Goal: Obtain resource: Download file/media

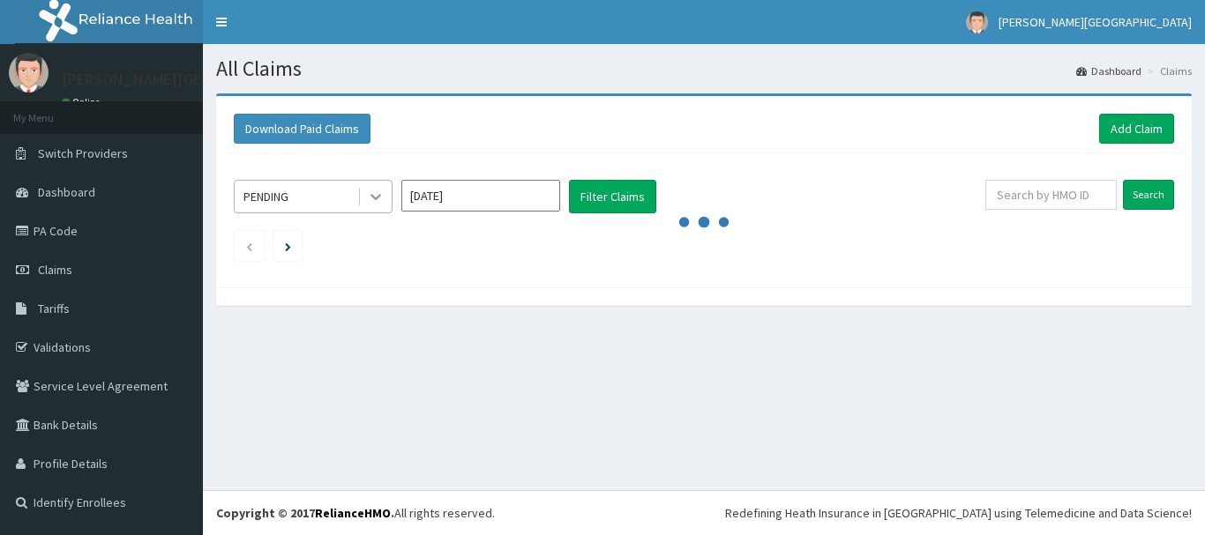
click at [377, 197] on icon at bounding box center [376, 197] width 18 height 18
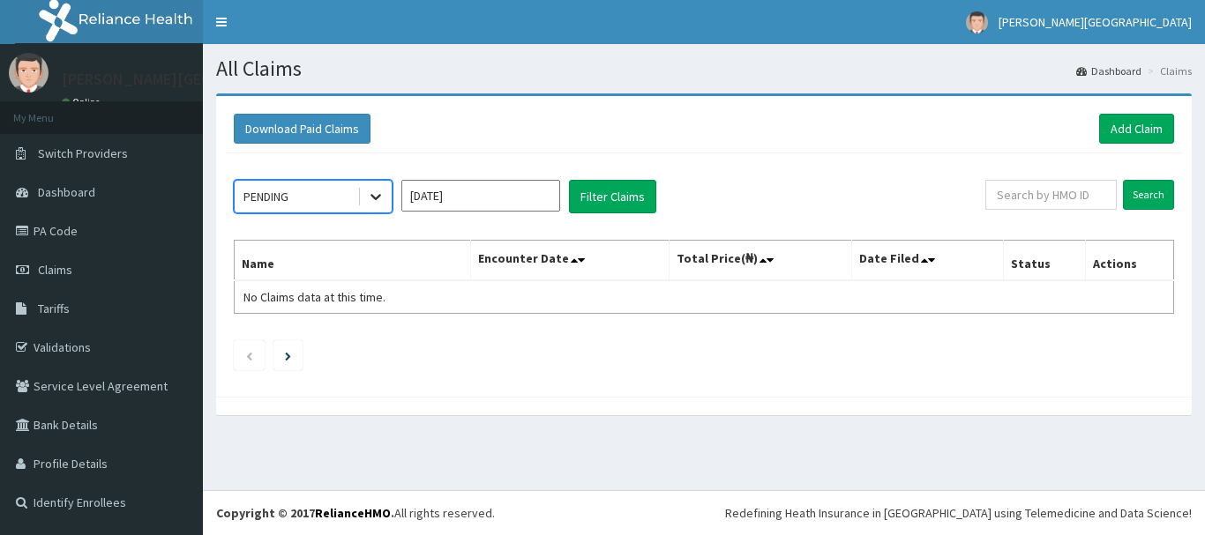
click at [377, 197] on icon at bounding box center [376, 197] width 18 height 18
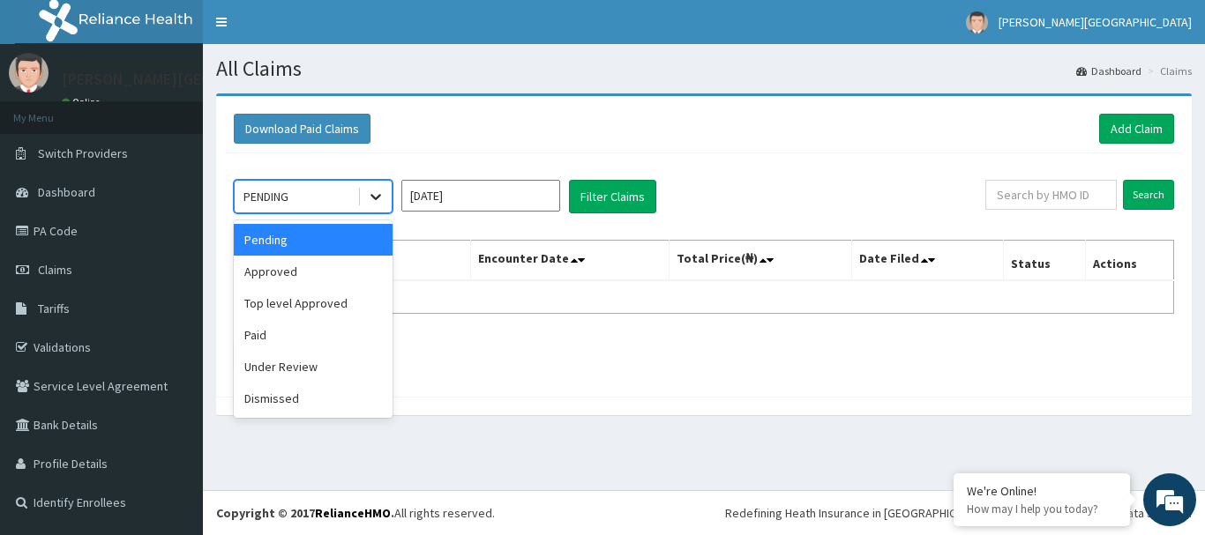
click at [374, 200] on icon at bounding box center [376, 197] width 18 height 18
click at [325, 345] on div "Paid" at bounding box center [313, 335] width 159 height 32
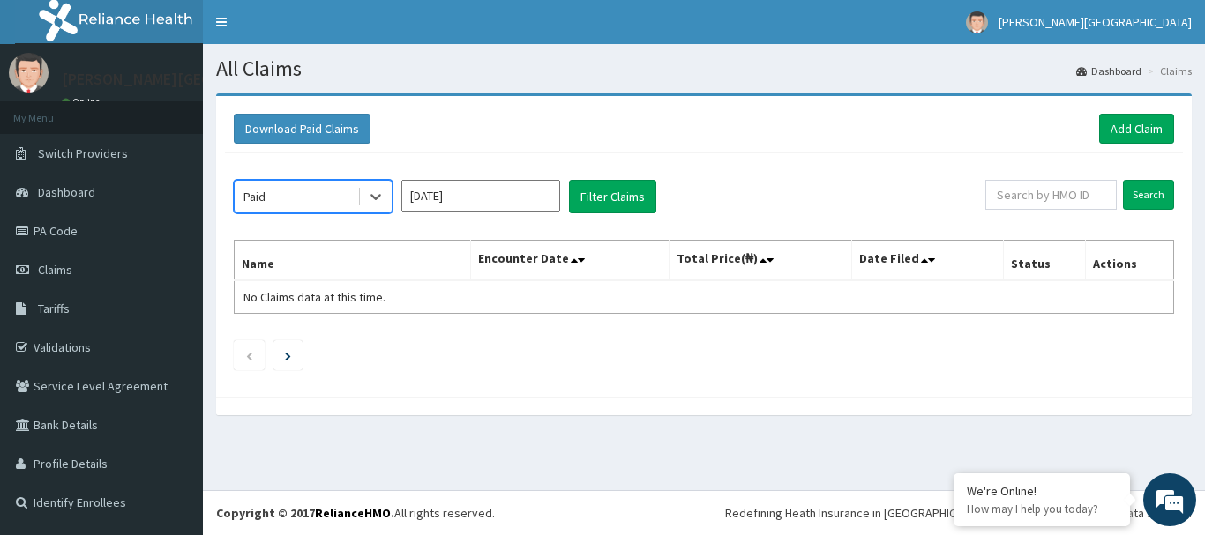
click at [506, 198] on input "[DATE]" at bounding box center [480, 196] width 159 height 32
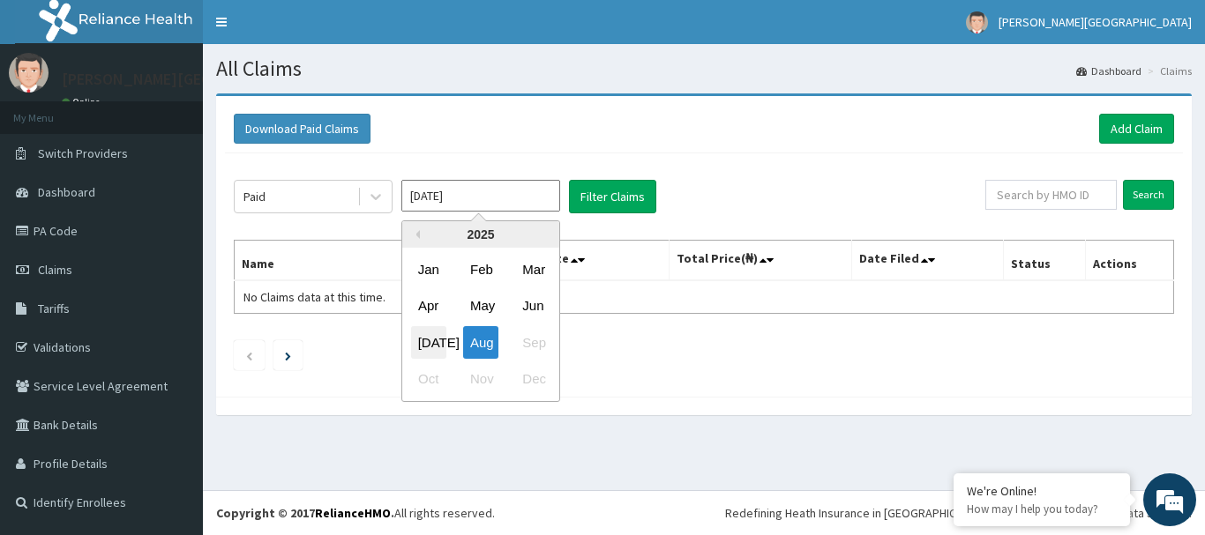
click at [434, 344] on div "[DATE]" at bounding box center [428, 342] width 35 height 33
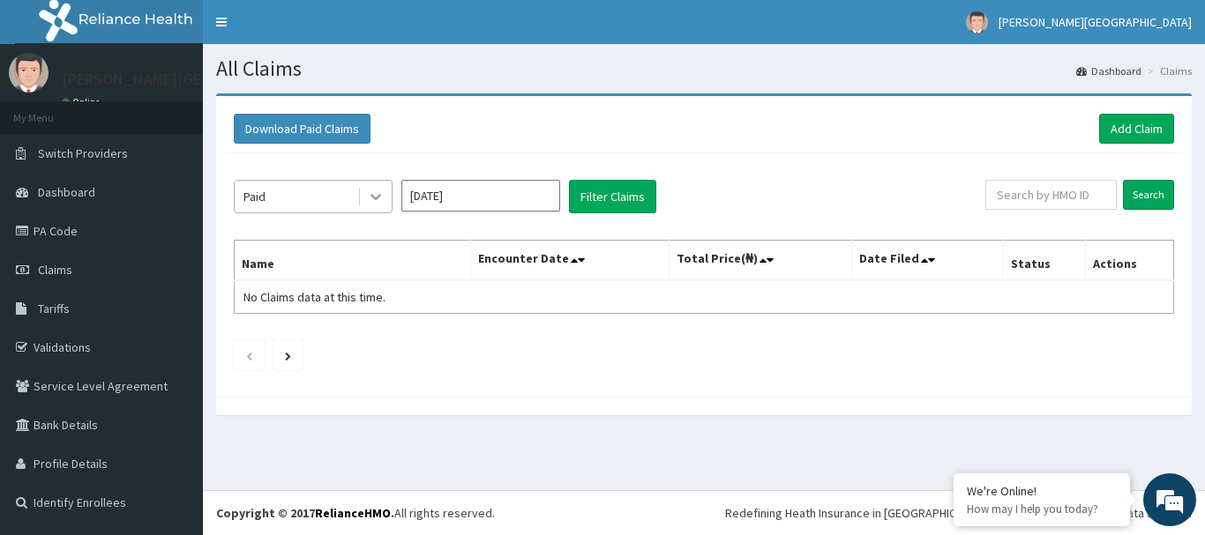
click at [385, 197] on div at bounding box center [376, 197] width 32 height 32
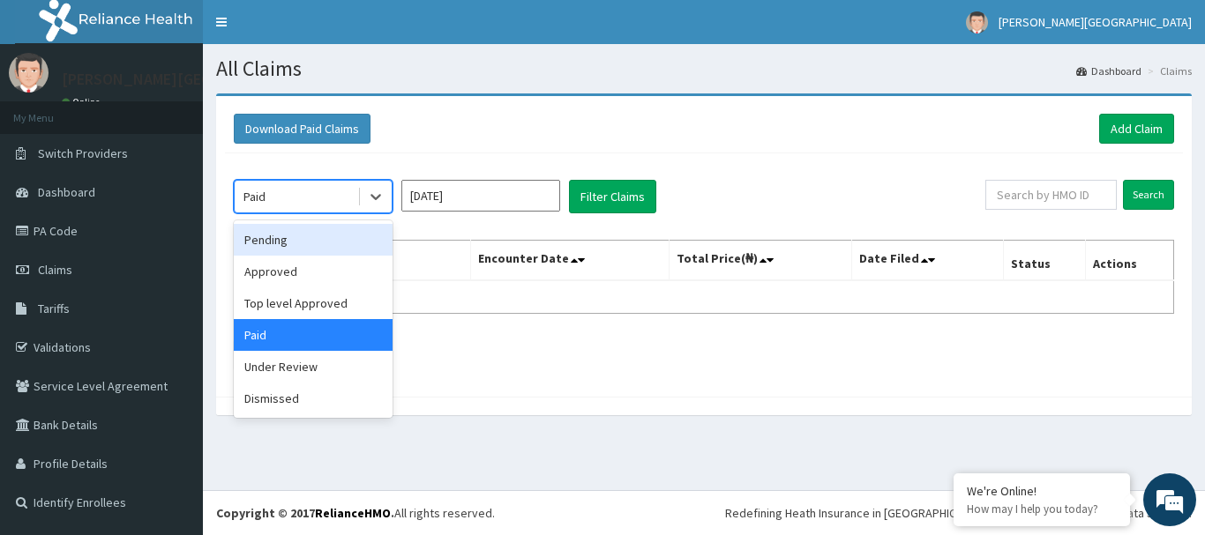
click at [325, 246] on div "Pending" at bounding box center [313, 240] width 159 height 32
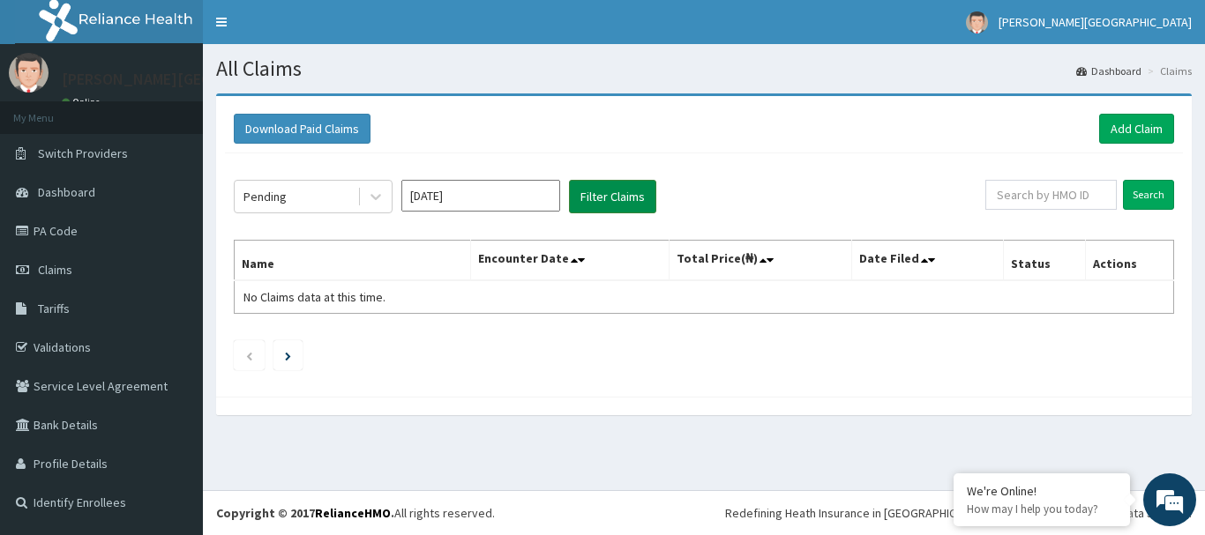
click at [594, 197] on button "Filter Claims" at bounding box center [612, 197] width 87 height 34
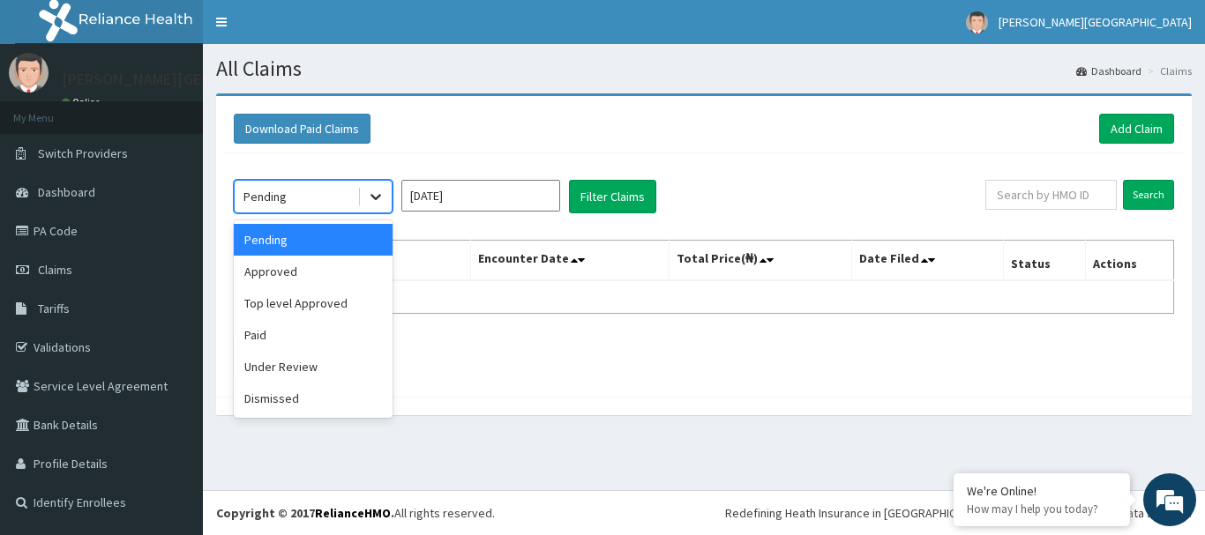
click at [370, 198] on icon at bounding box center [376, 197] width 18 height 18
click at [323, 267] on div "Approved" at bounding box center [313, 272] width 159 height 32
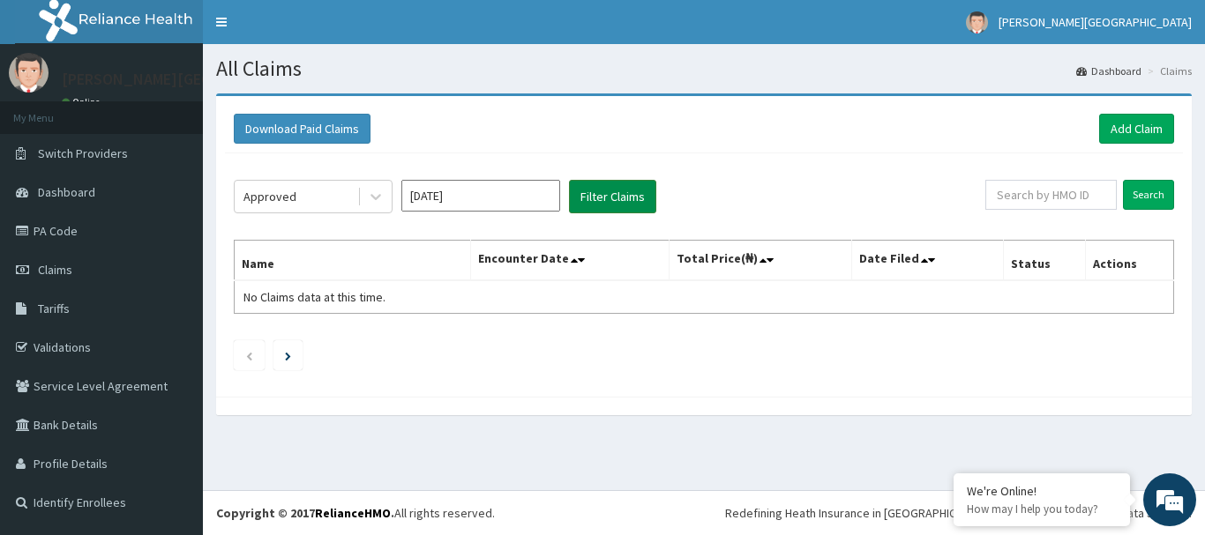
click at [627, 203] on button "Filter Claims" at bounding box center [612, 197] width 87 height 34
click at [372, 192] on icon at bounding box center [376, 197] width 18 height 18
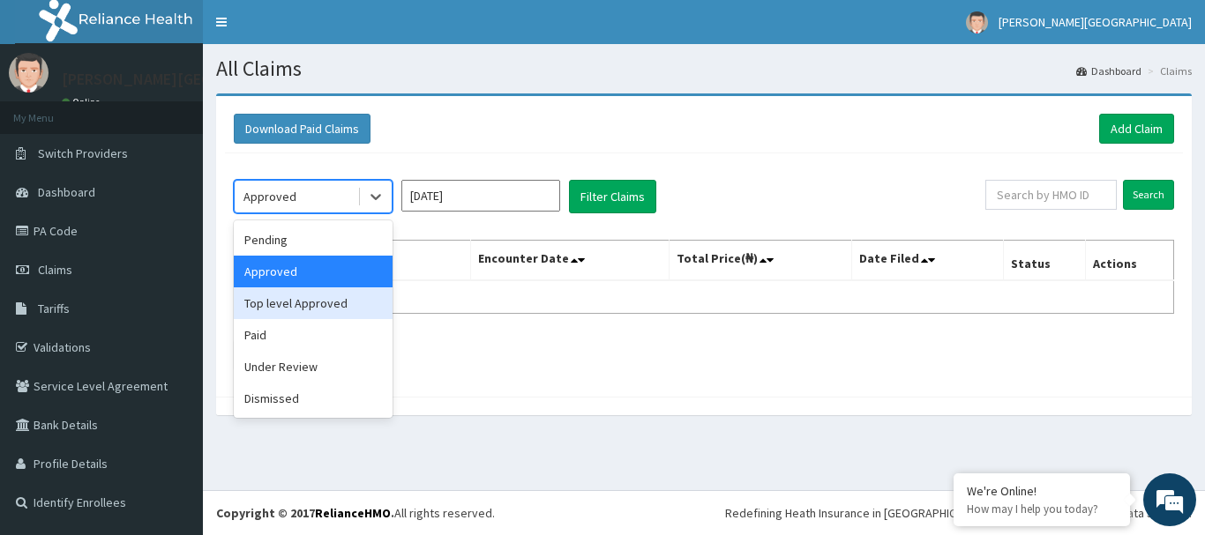
click at [321, 301] on div "Top level Approved" at bounding box center [313, 304] width 159 height 32
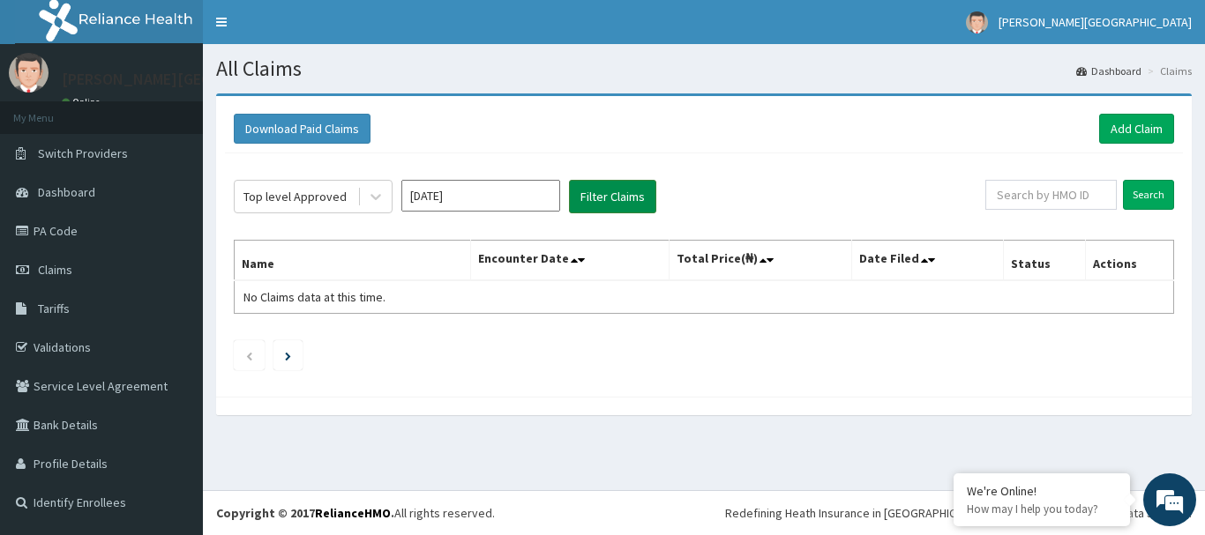
click at [644, 202] on button "Filter Claims" at bounding box center [612, 197] width 87 height 34
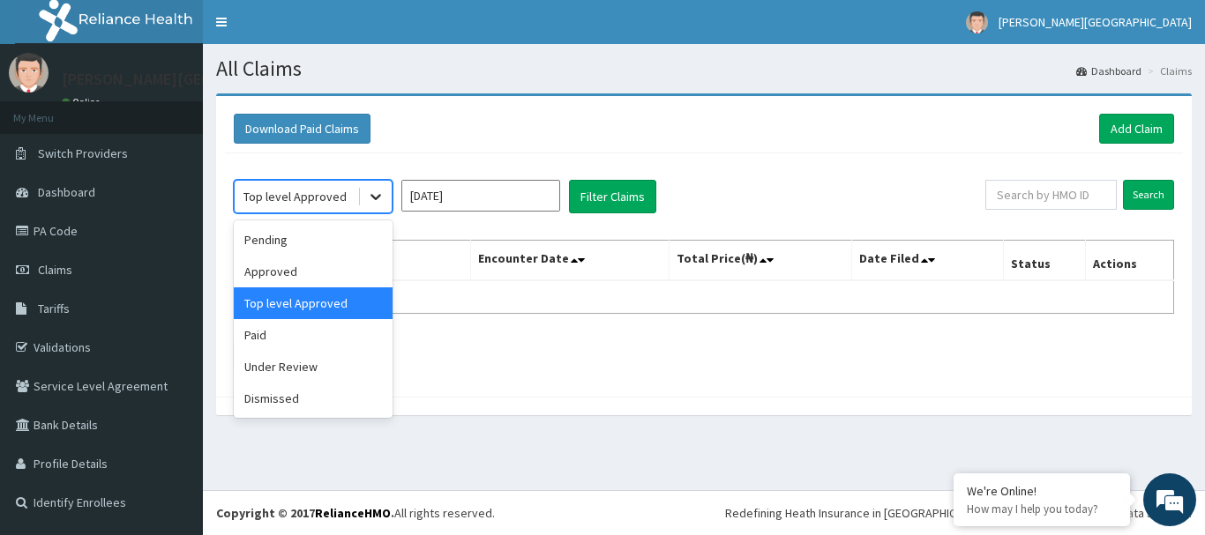
click at [389, 195] on div at bounding box center [376, 197] width 32 height 32
click at [309, 366] on div "Under Review" at bounding box center [313, 367] width 159 height 32
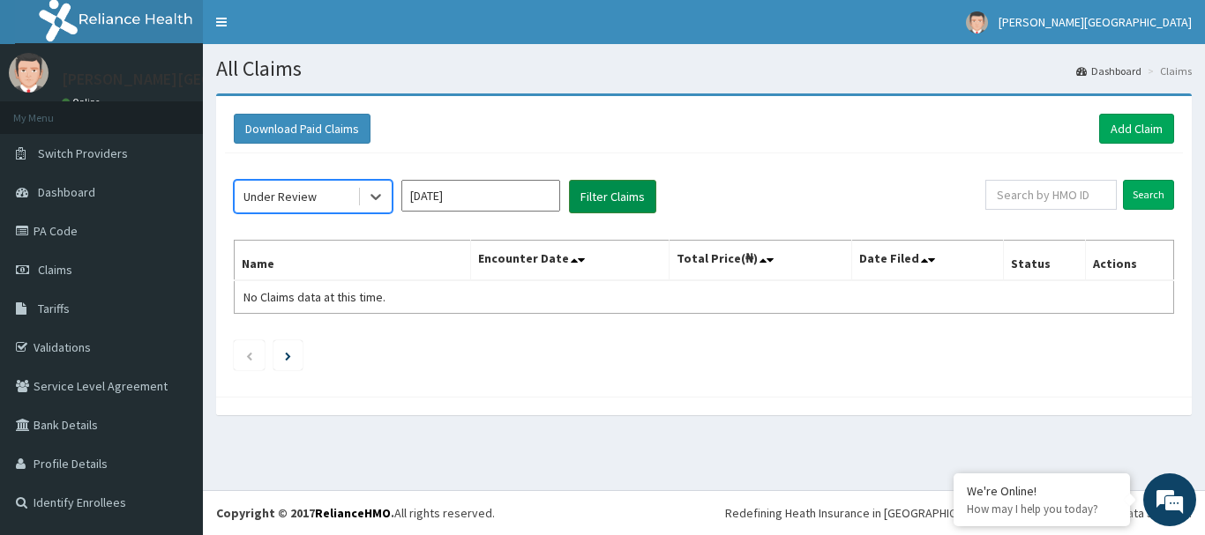
click at [613, 204] on button "Filter Claims" at bounding box center [612, 197] width 87 height 34
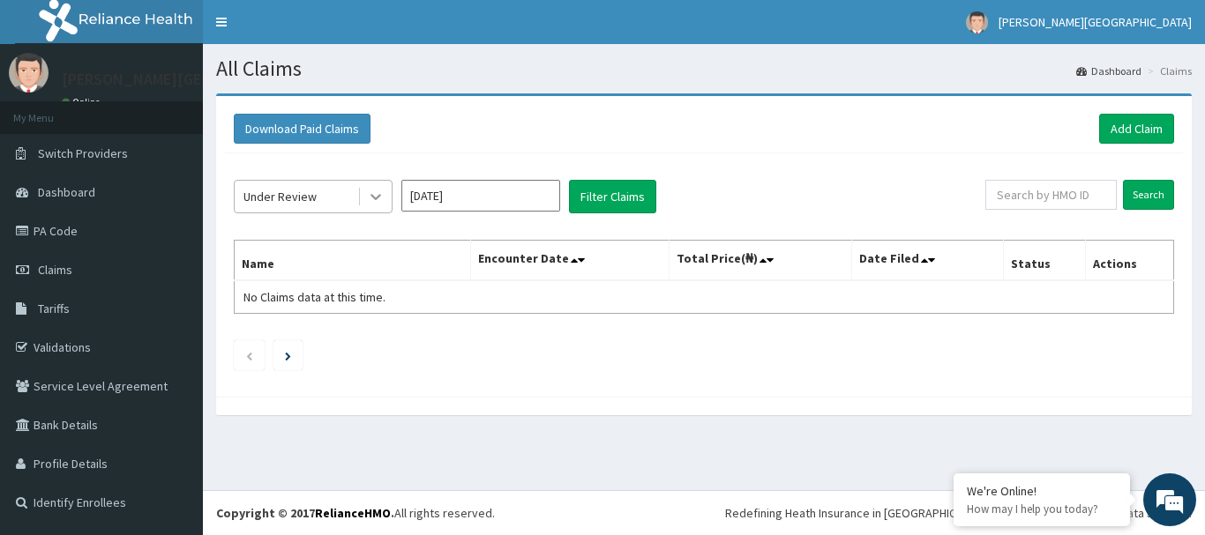
click at [376, 196] on icon at bounding box center [376, 197] width 18 height 18
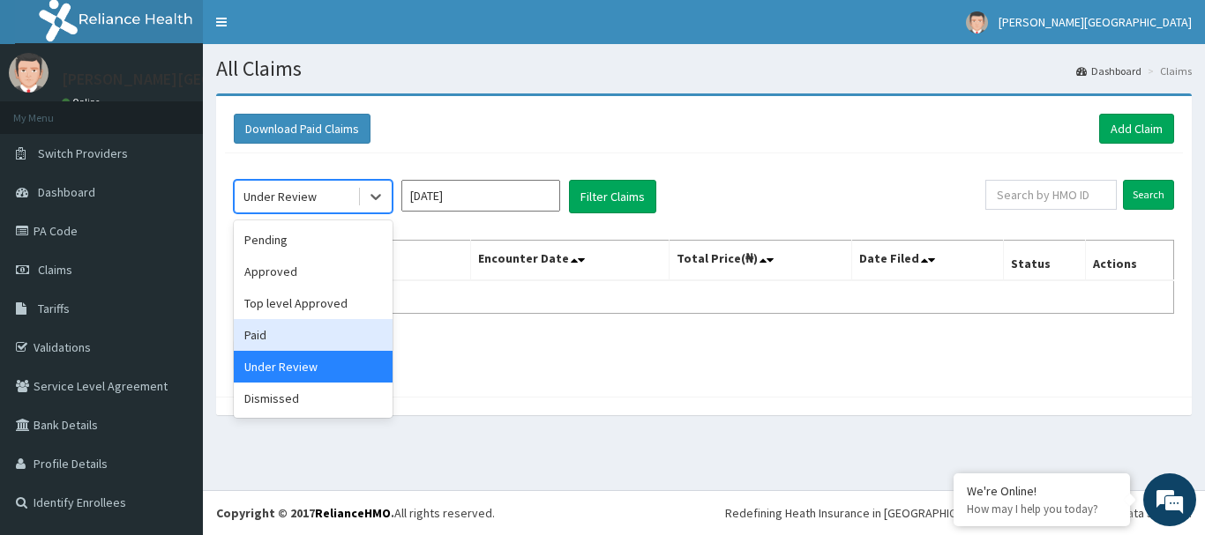
click at [298, 325] on div "Paid" at bounding box center [313, 335] width 159 height 32
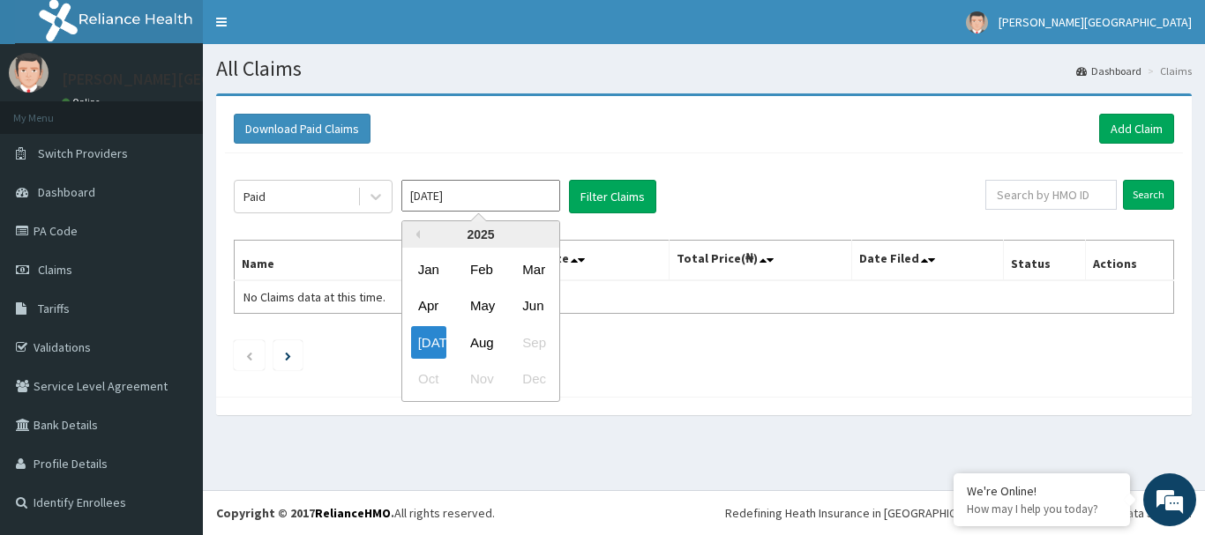
click at [441, 190] on input "[DATE]" at bounding box center [480, 196] width 159 height 32
click at [416, 339] on div "[DATE]" at bounding box center [428, 342] width 35 height 33
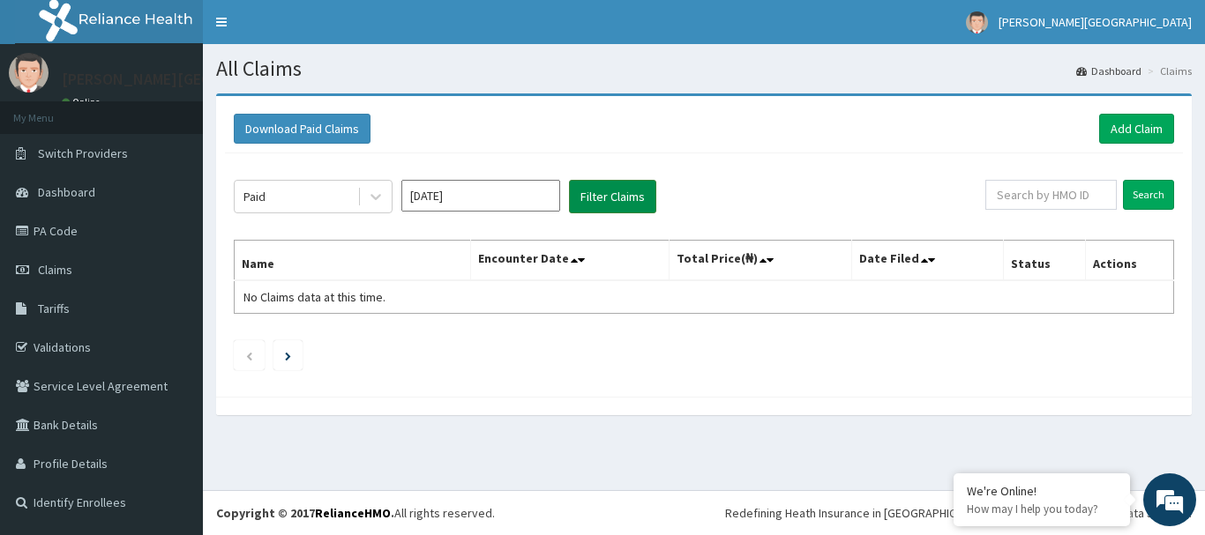
click at [648, 191] on button "Filter Claims" at bounding box center [612, 197] width 87 height 34
click at [346, 134] on button "Download Paid Claims" at bounding box center [302, 129] width 137 height 30
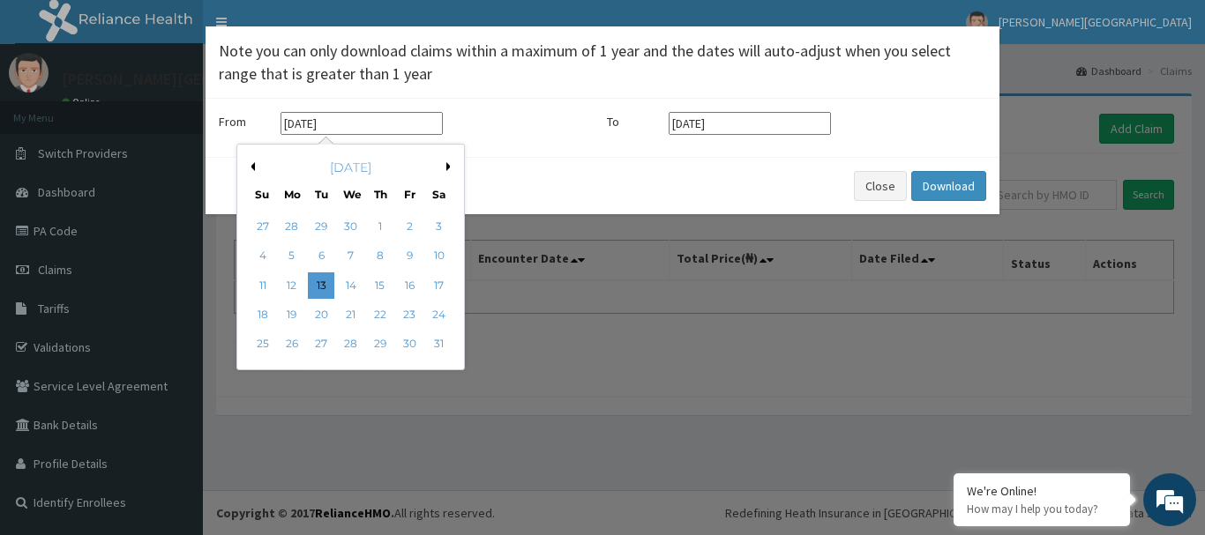
click at [356, 125] on input "[DATE]" at bounding box center [361, 123] width 162 height 23
click at [325, 279] on div "13" at bounding box center [321, 286] width 26 height 26
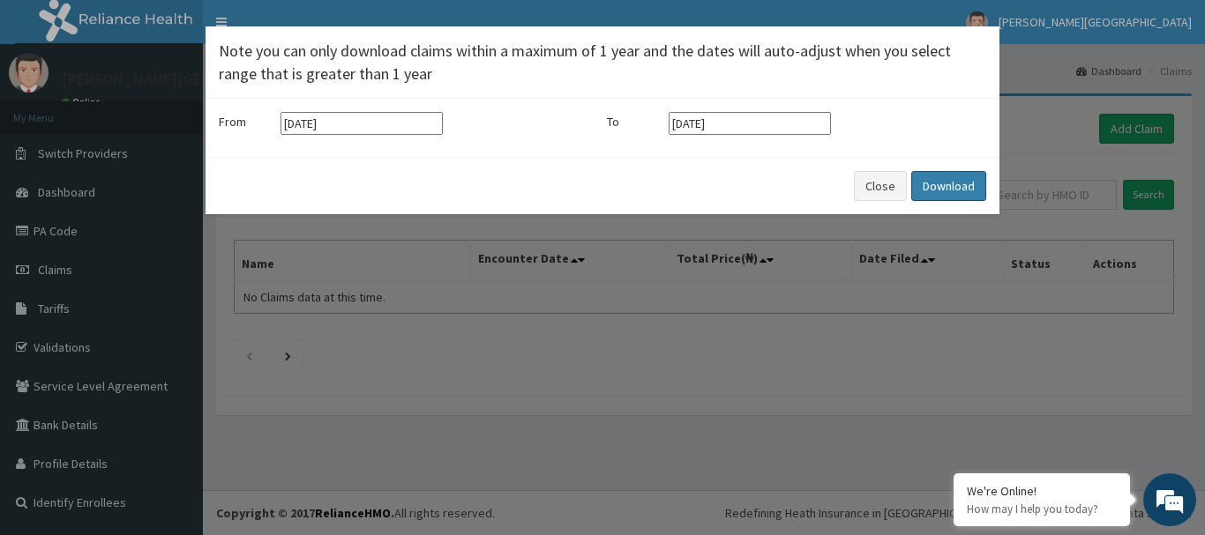
click at [946, 193] on button "Download" at bounding box center [948, 186] width 75 height 30
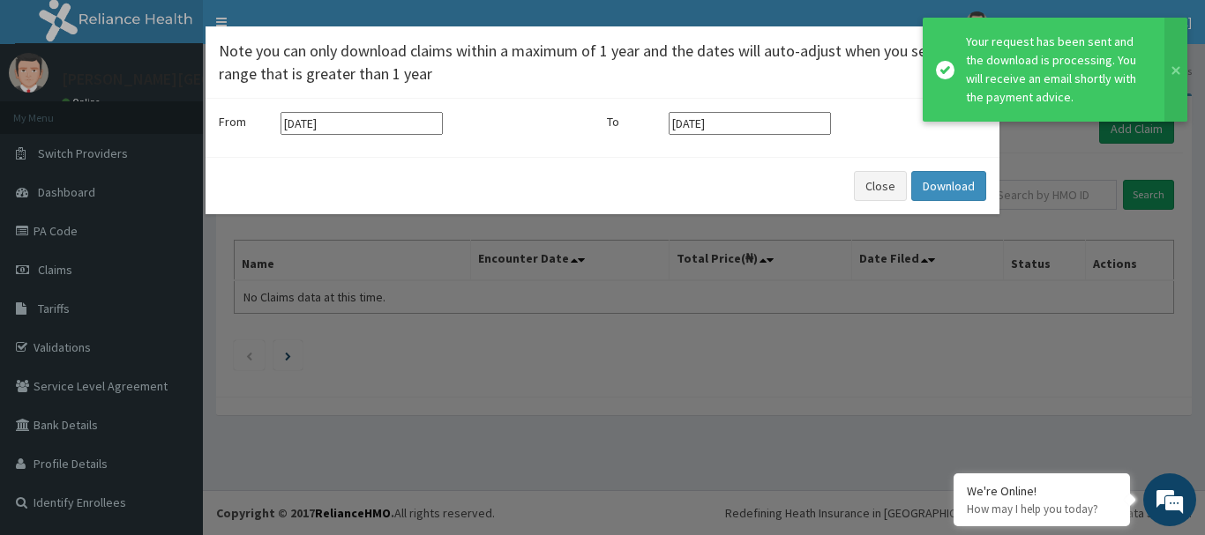
click at [781, 397] on div "× Note you can only download claims within a maximum of 1 year and the dates wi…" at bounding box center [602, 267] width 1205 height 535
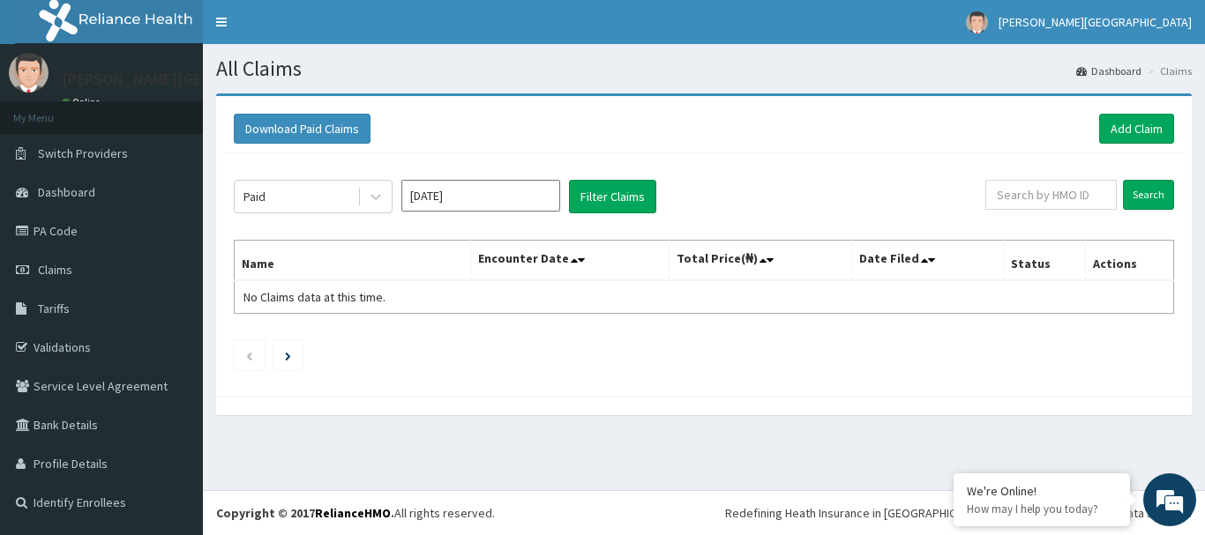
click at [828, 409] on div at bounding box center [703, 406] width 975 height 19
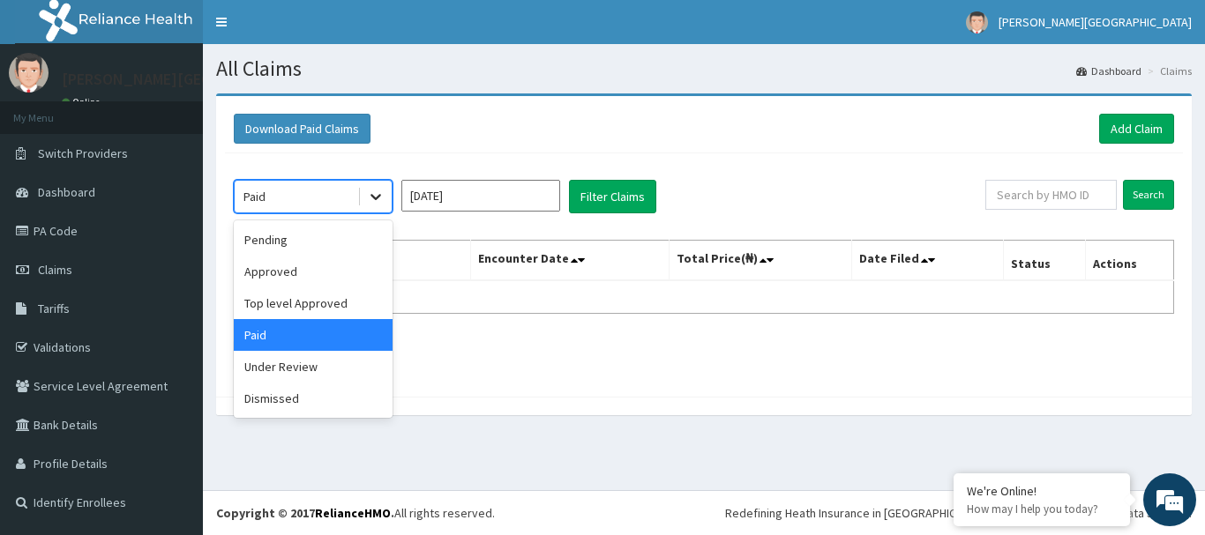
click at [371, 197] on icon at bounding box center [375, 198] width 11 height 6
click at [352, 255] on div "Pending" at bounding box center [313, 240] width 159 height 32
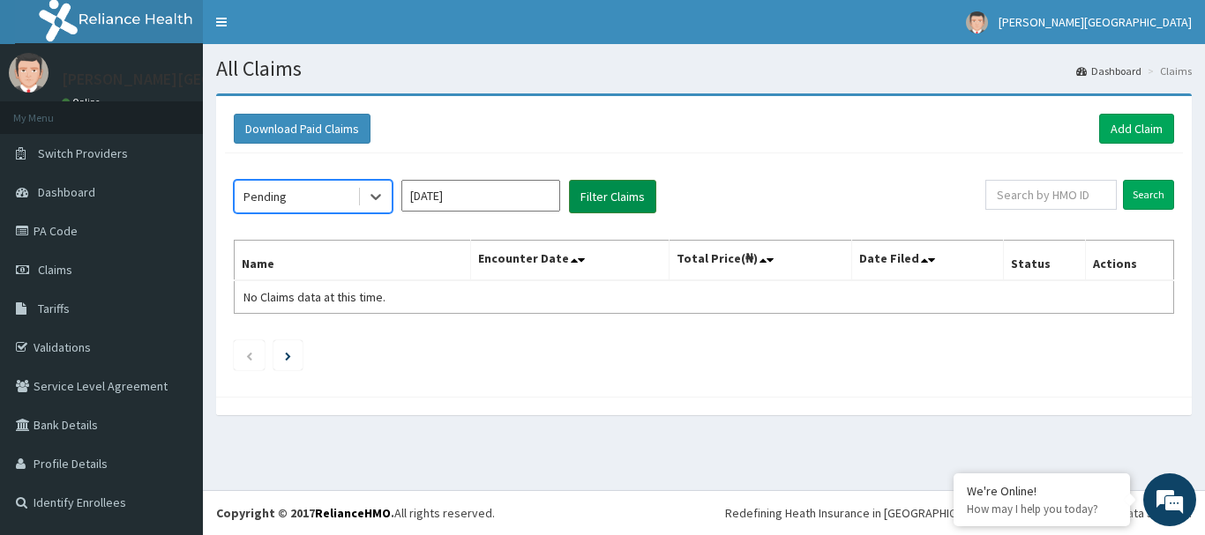
click at [584, 205] on button "Filter Claims" at bounding box center [612, 197] width 87 height 34
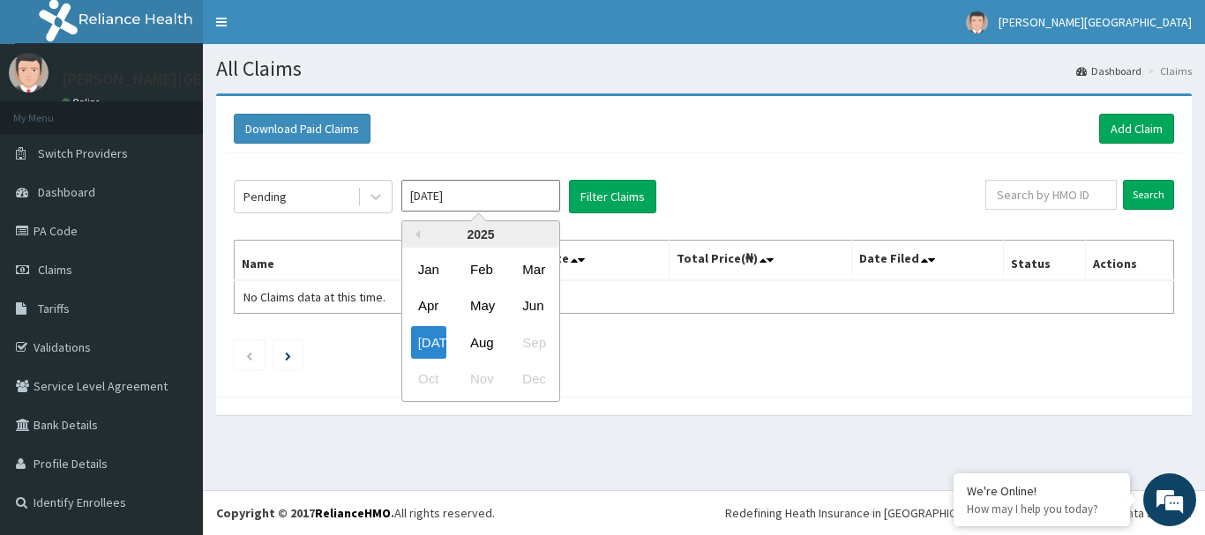
click at [479, 195] on input "[DATE]" at bounding box center [480, 196] width 159 height 32
click at [478, 335] on div "Aug" at bounding box center [480, 342] width 35 height 33
type input "[DATE]"
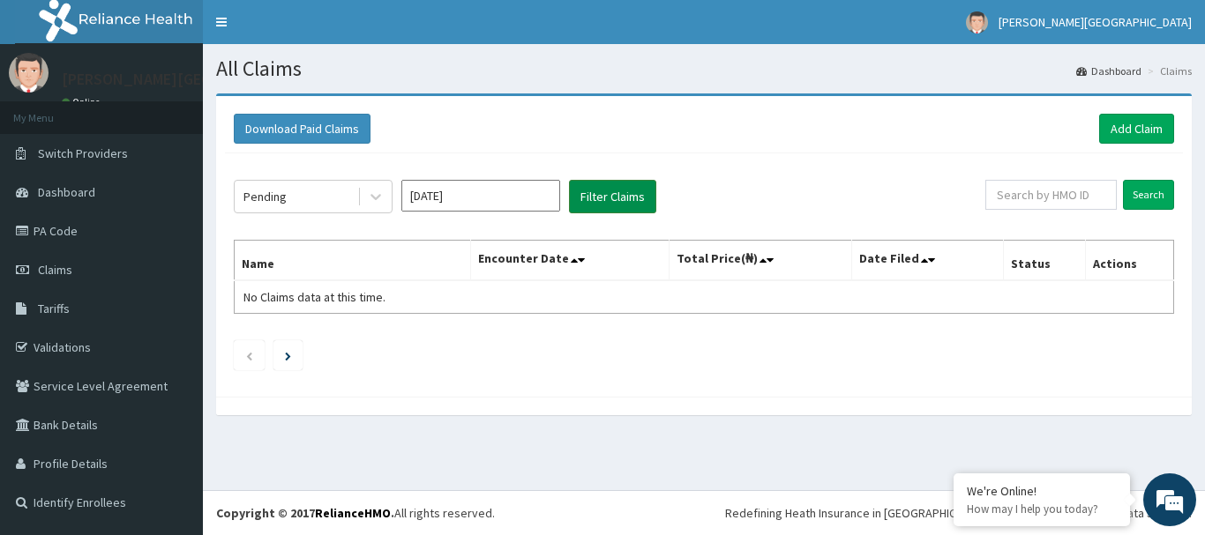
click at [623, 199] on button "Filter Claims" at bounding box center [612, 197] width 87 height 34
click at [370, 198] on icon at bounding box center [376, 197] width 18 height 18
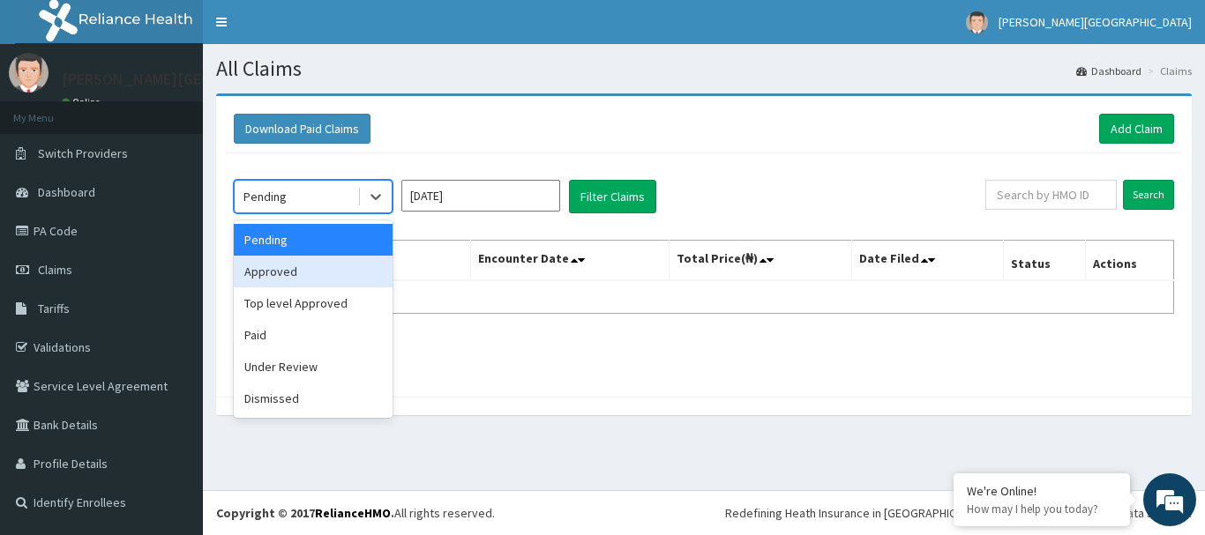
click at [355, 265] on div "Approved" at bounding box center [313, 272] width 159 height 32
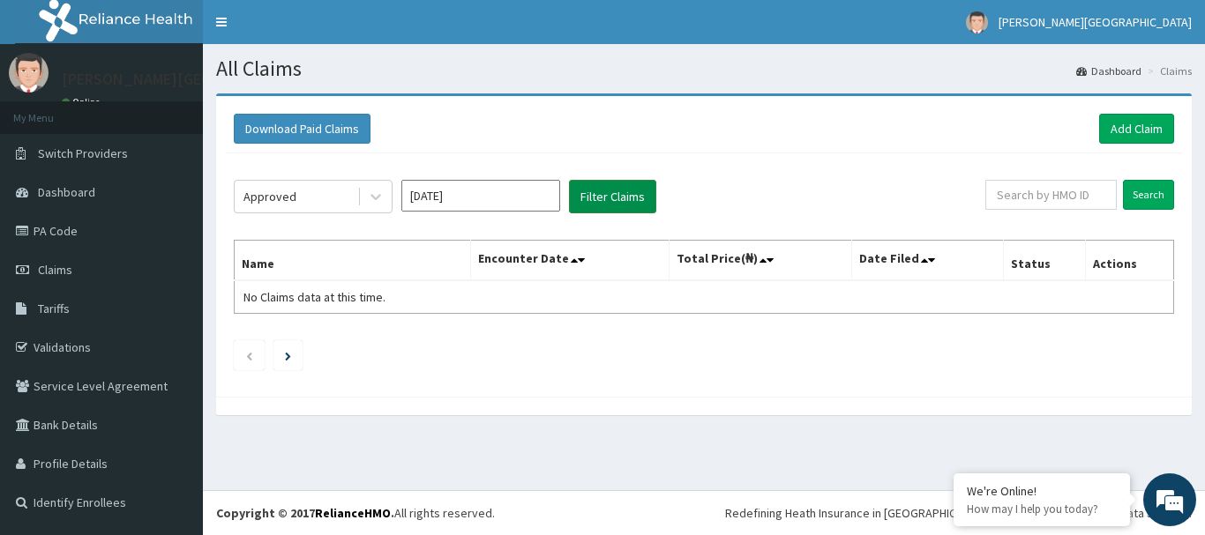
click at [639, 192] on button "Filter Claims" at bounding box center [612, 197] width 87 height 34
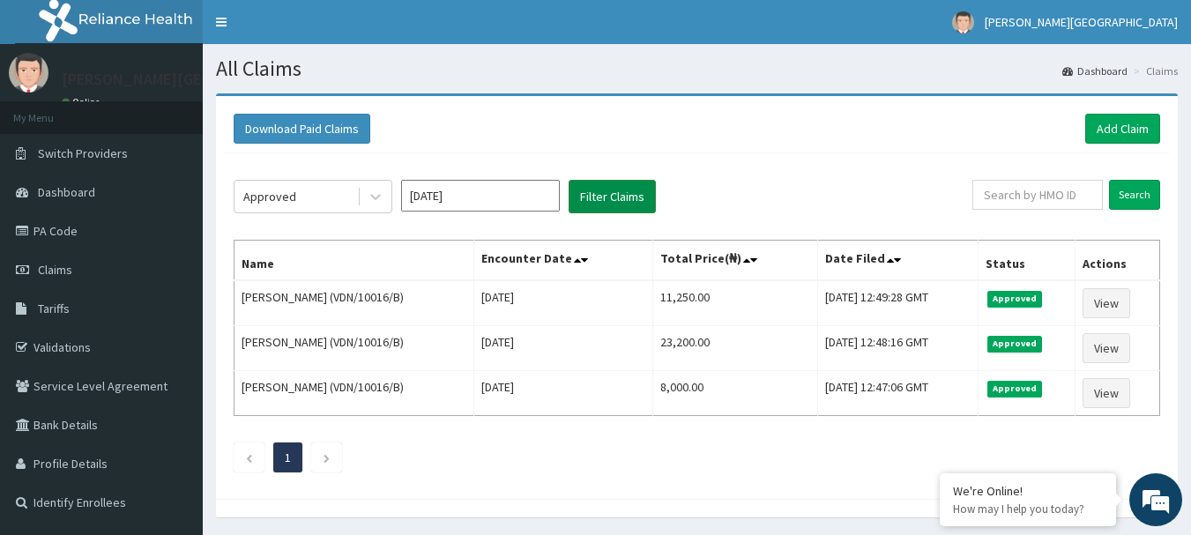
click at [628, 200] on button "Filter Claims" at bounding box center [612, 197] width 87 height 34
